Goal: Task Accomplishment & Management: Use online tool/utility

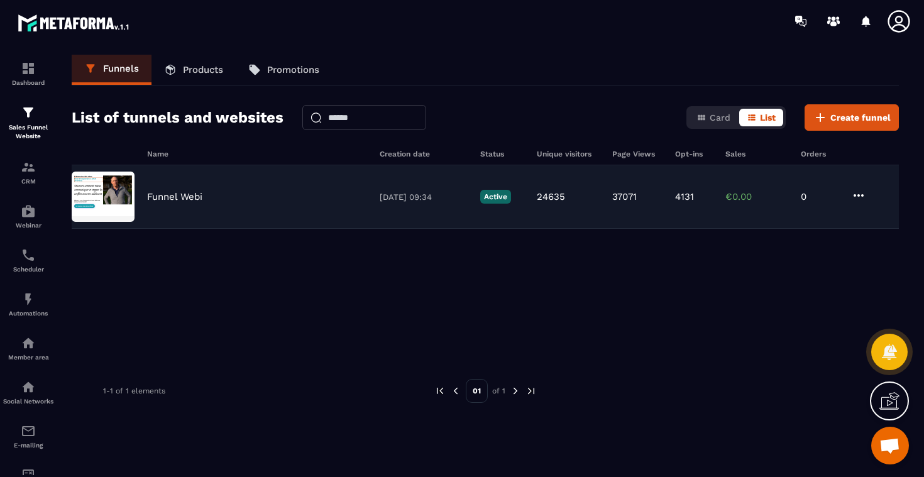
click at [188, 199] on p "Funnel Webi" at bounding box center [174, 196] width 55 height 11
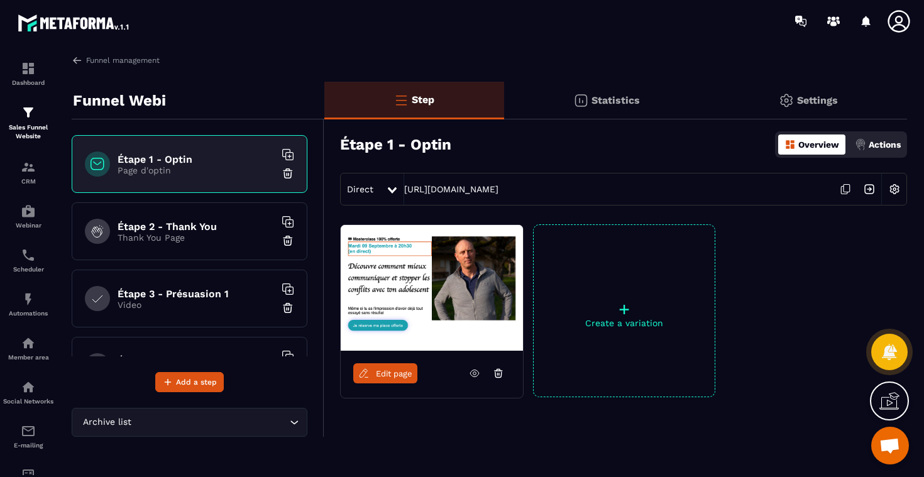
click at [385, 370] on span "Edit page" at bounding box center [394, 373] width 36 height 9
